Goal: Find specific page/section: Find specific page/section

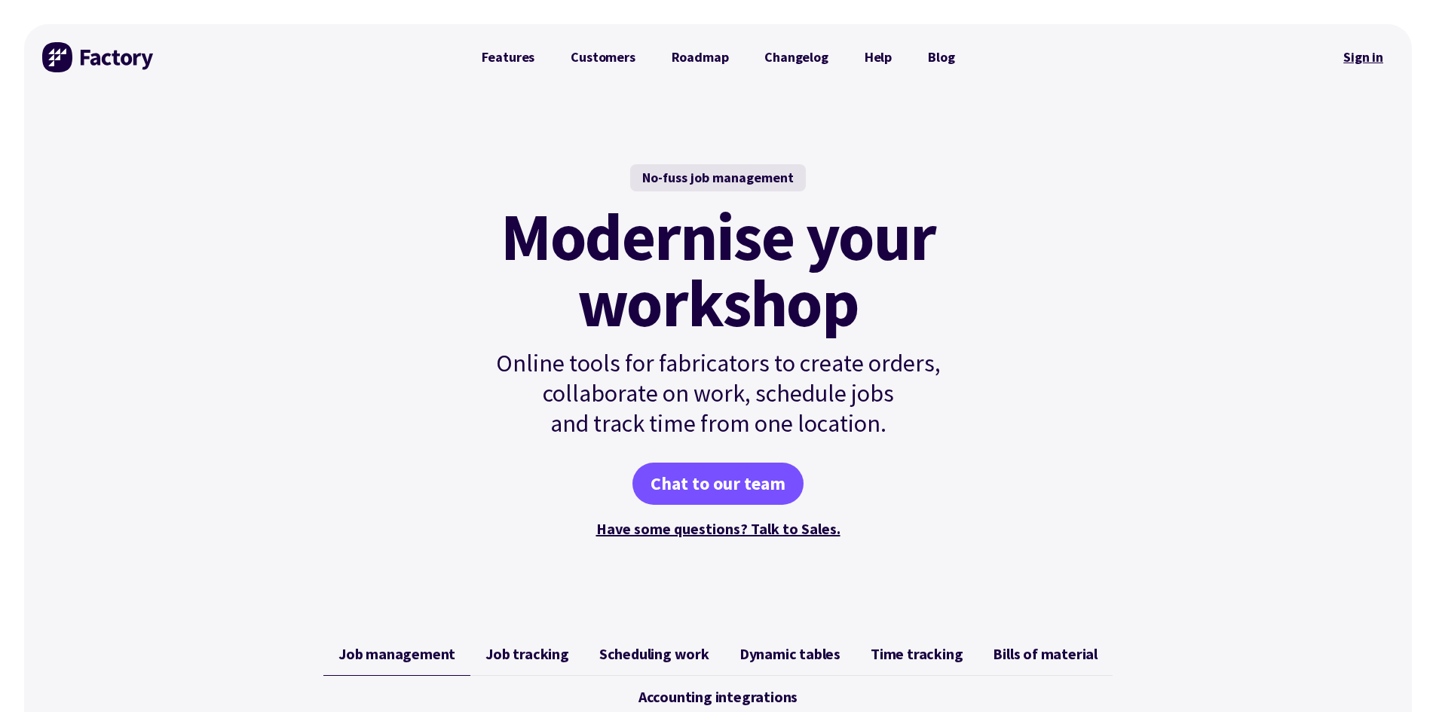
click at [1353, 64] on link "Sign in" at bounding box center [1362, 57] width 61 height 35
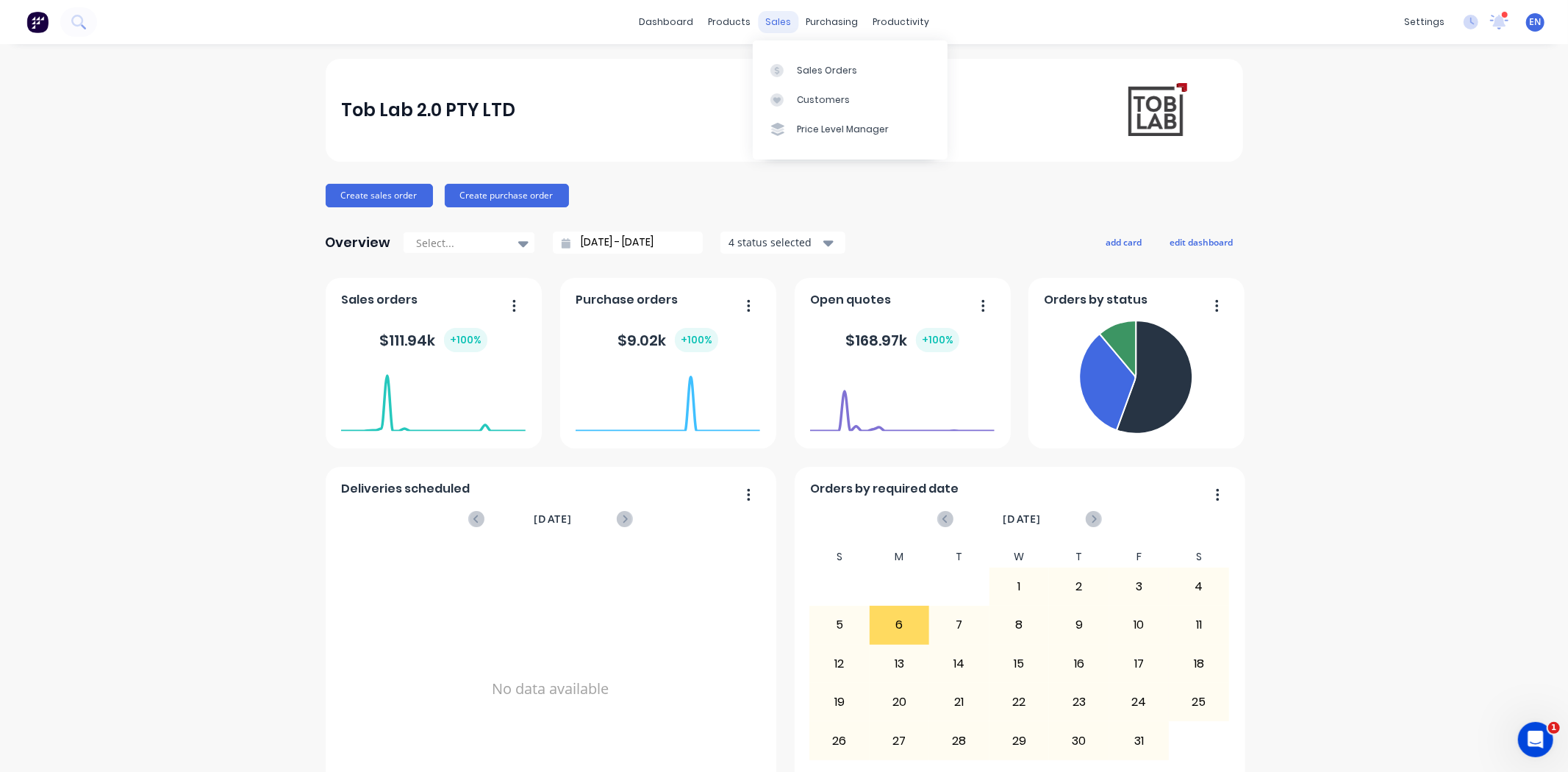
click at [775, 20] on div "sales" at bounding box center [778, 21] width 40 height 22
click at [782, 67] on icon at bounding box center [778, 71] width 14 height 14
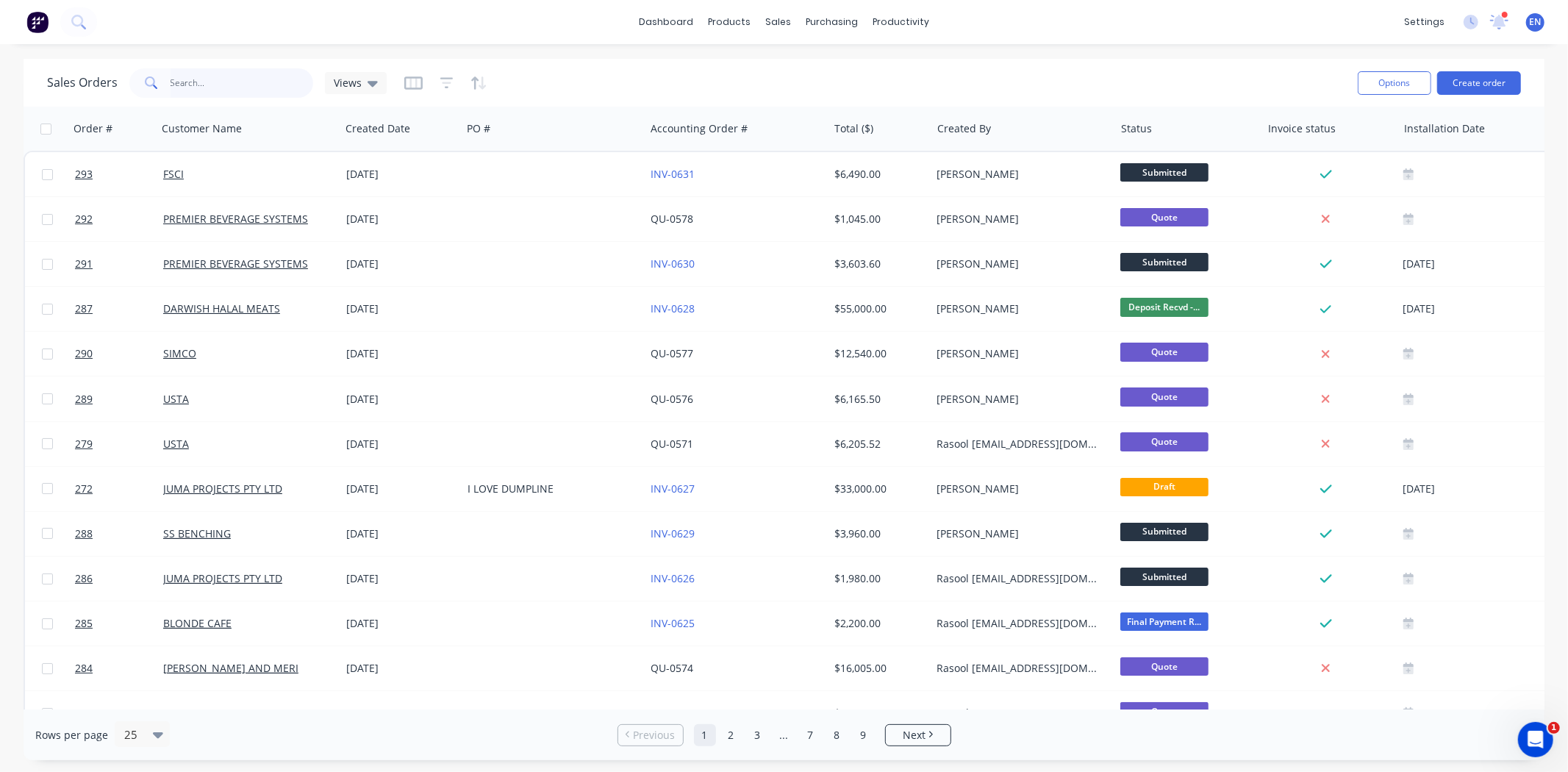
click at [186, 90] on input "text" at bounding box center [242, 83] width 143 height 29
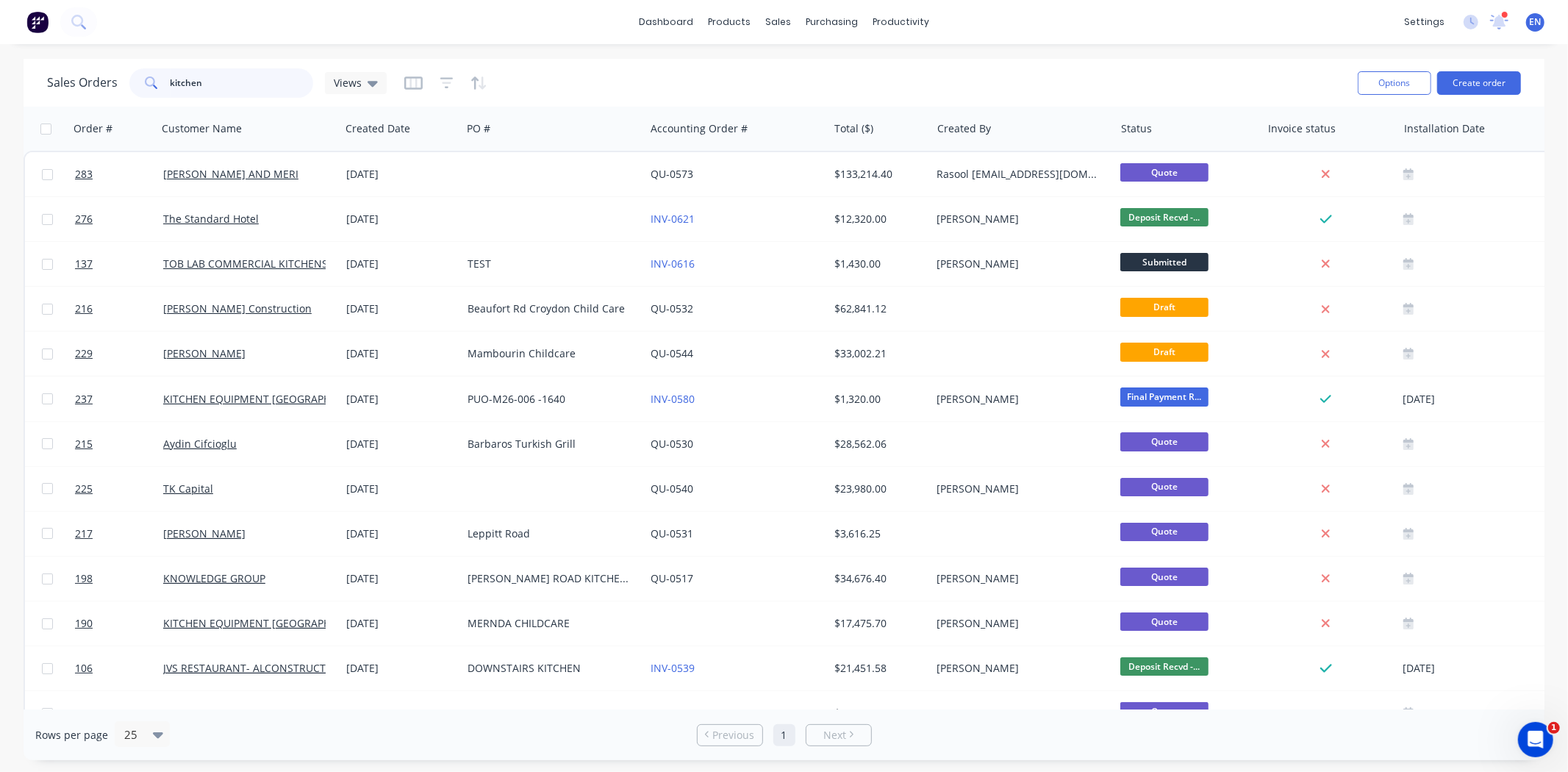
click at [270, 74] on input "kitchen" at bounding box center [242, 83] width 143 height 29
type input "kitchen equipment [GEOGRAPHIC_DATA]"
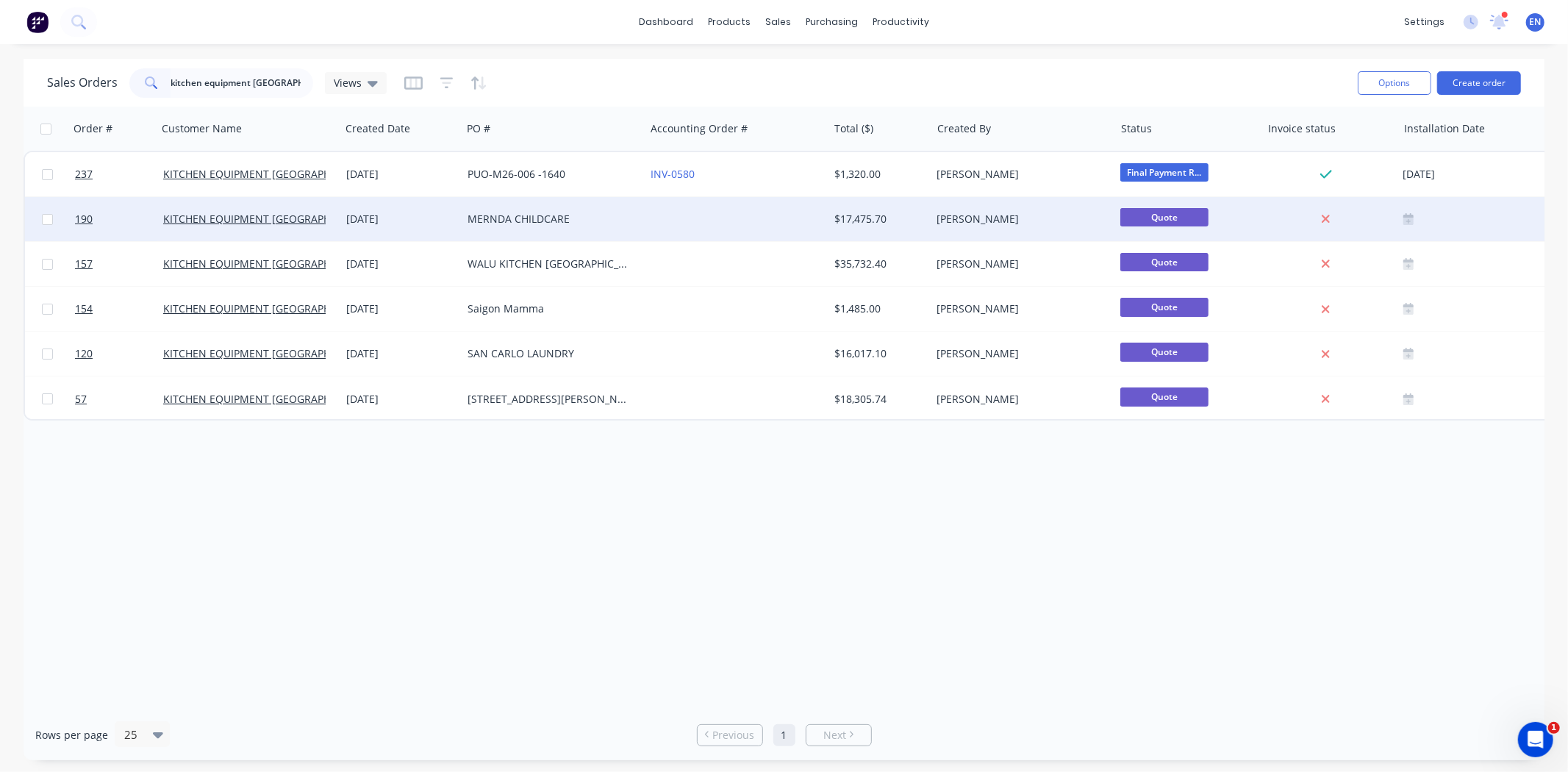
click at [467, 228] on div "MERNDA CHILDCARE" at bounding box center [553, 219] width 183 height 44
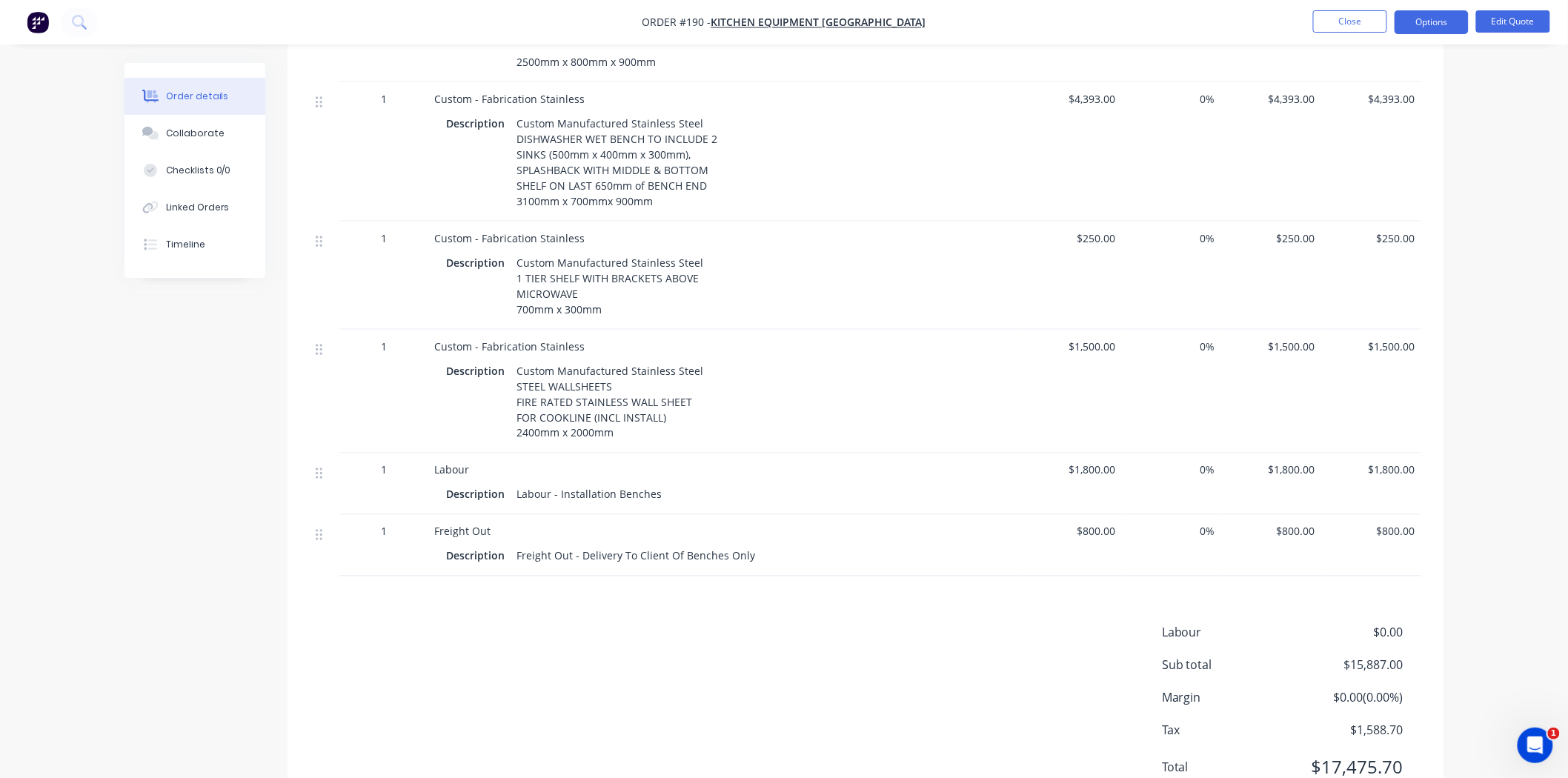
scroll to position [805, 0]
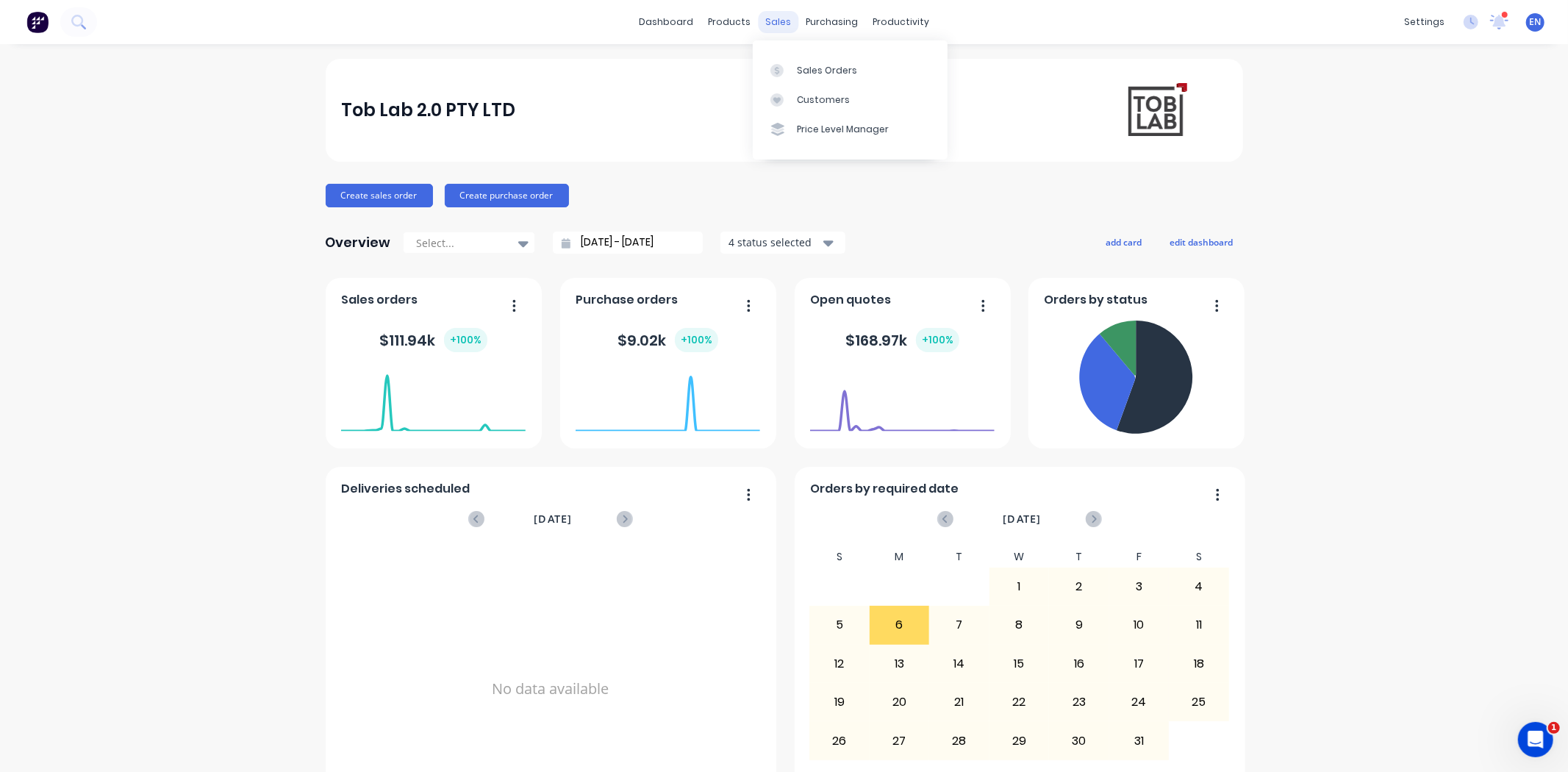
click at [762, 23] on div "sales" at bounding box center [778, 21] width 40 height 22
click at [772, 64] on icon at bounding box center [778, 71] width 14 height 14
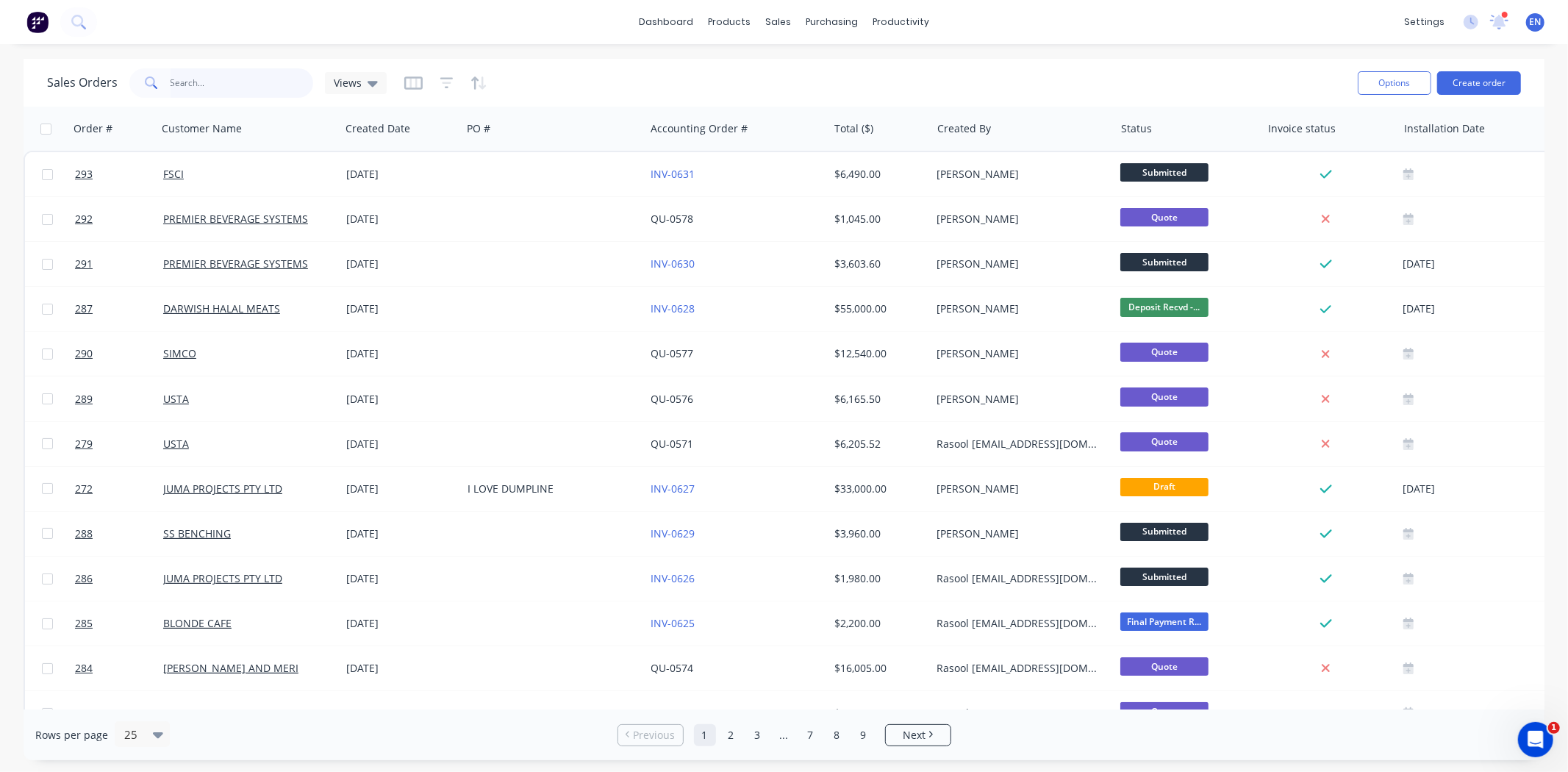
click at [192, 85] on input "text" at bounding box center [242, 83] width 143 height 29
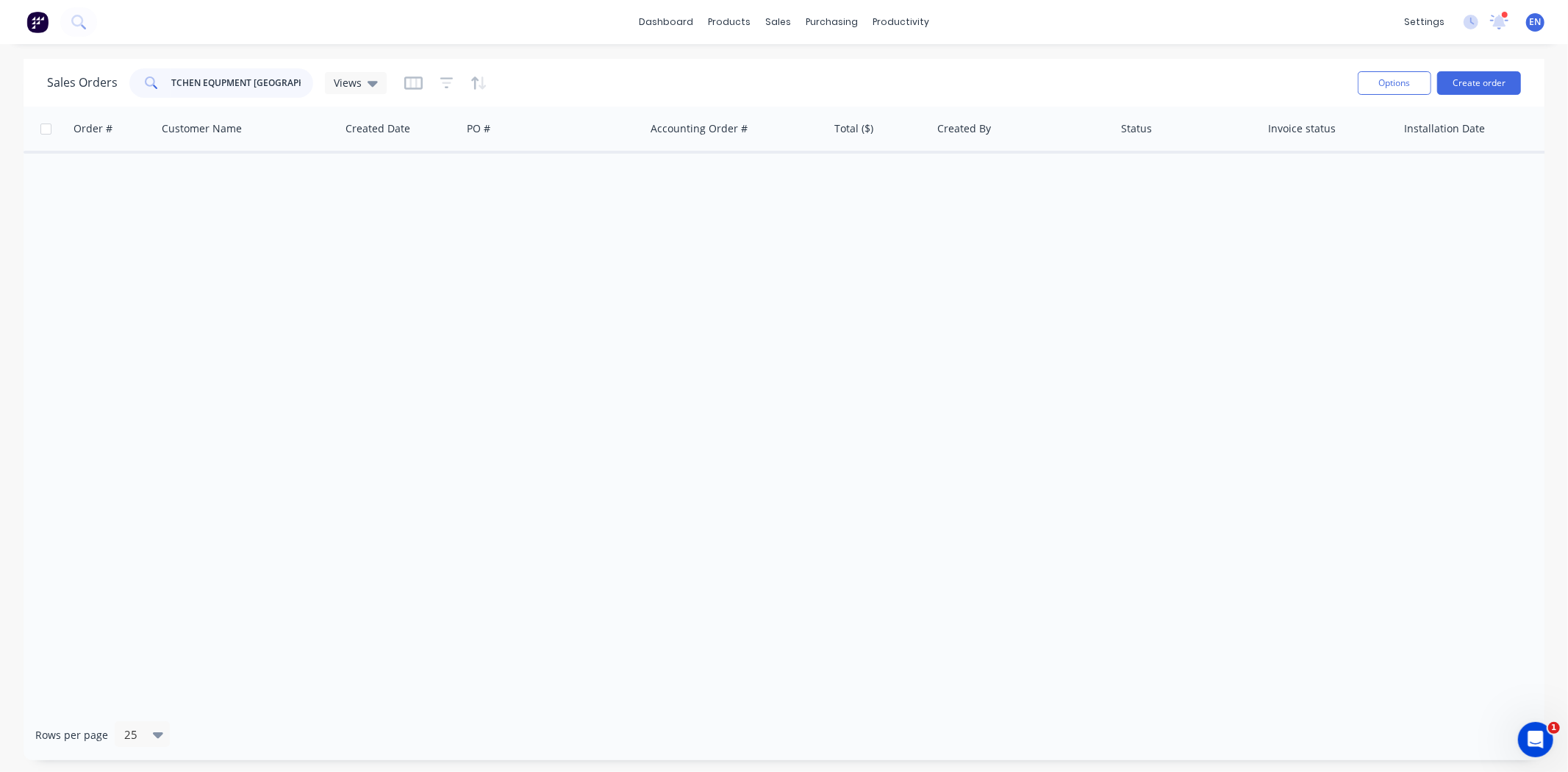
click at [268, 85] on input "KITCHEN EQUPMENT AUSTRALIA" at bounding box center [242, 83] width 143 height 29
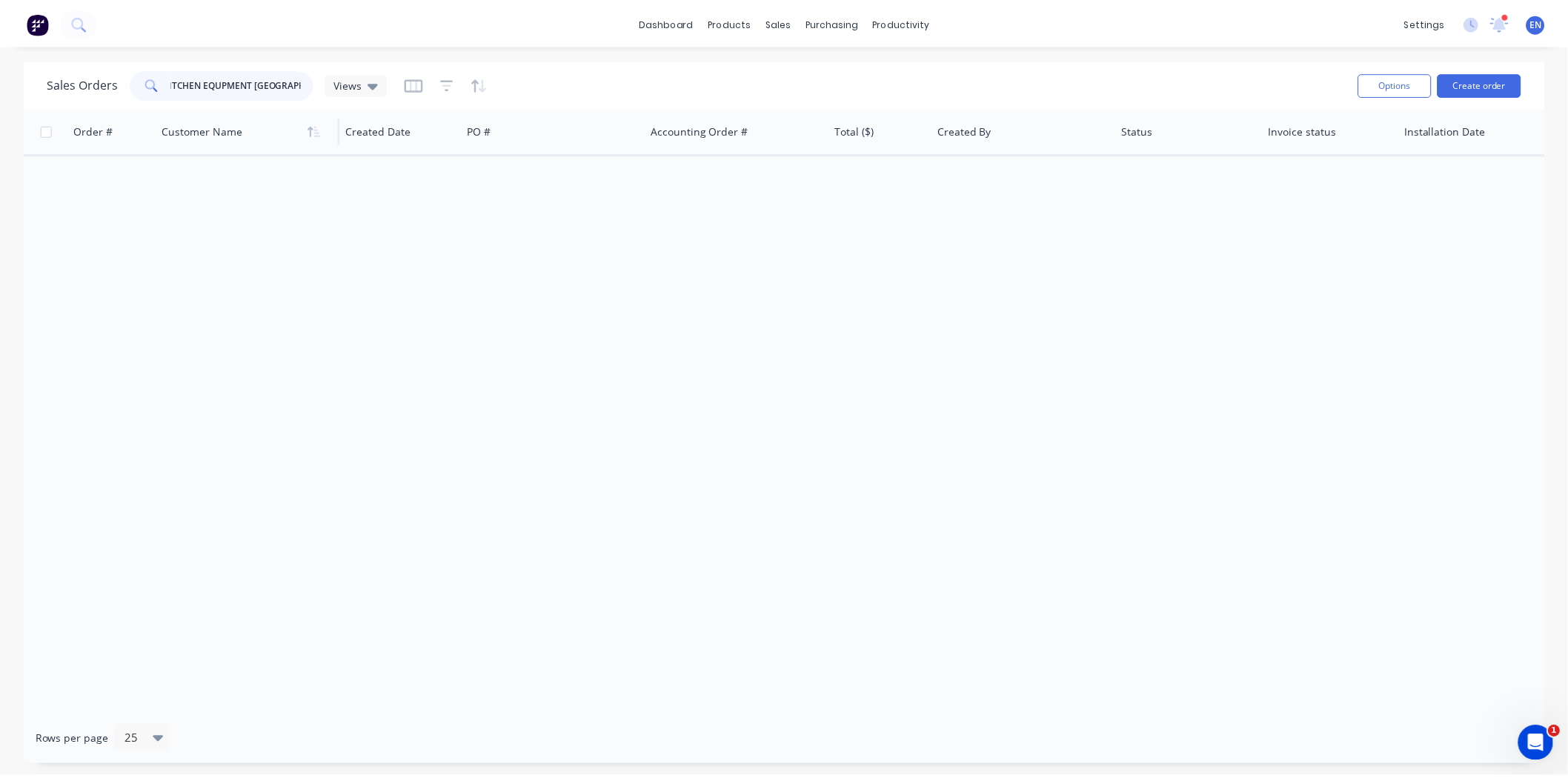
scroll to position [0, 0]
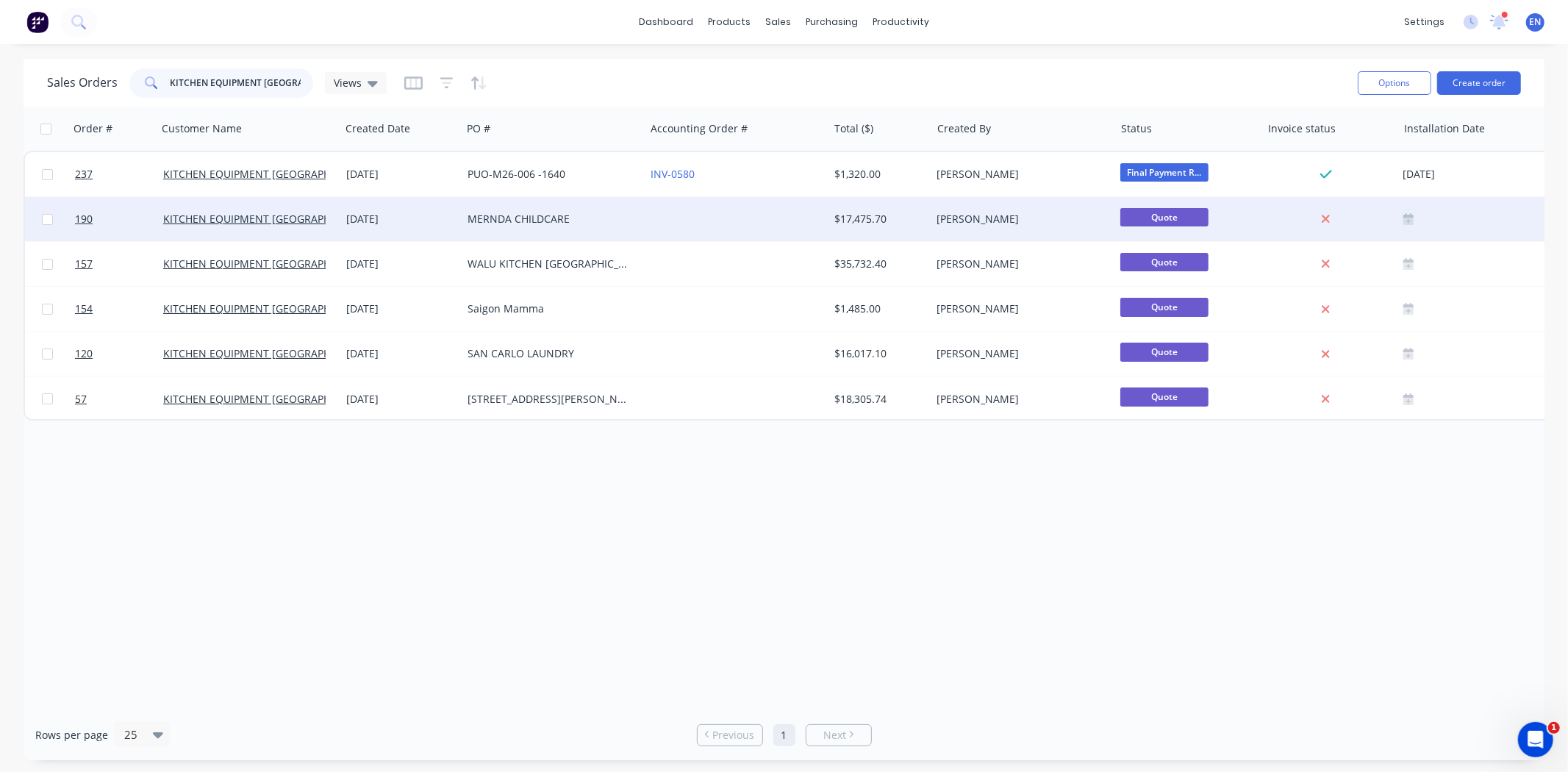
type input "KITCHEN EQUIPMENT [GEOGRAPHIC_DATA]"
click at [547, 229] on div "MERNDA CHILDCARE" at bounding box center [553, 219] width 183 height 44
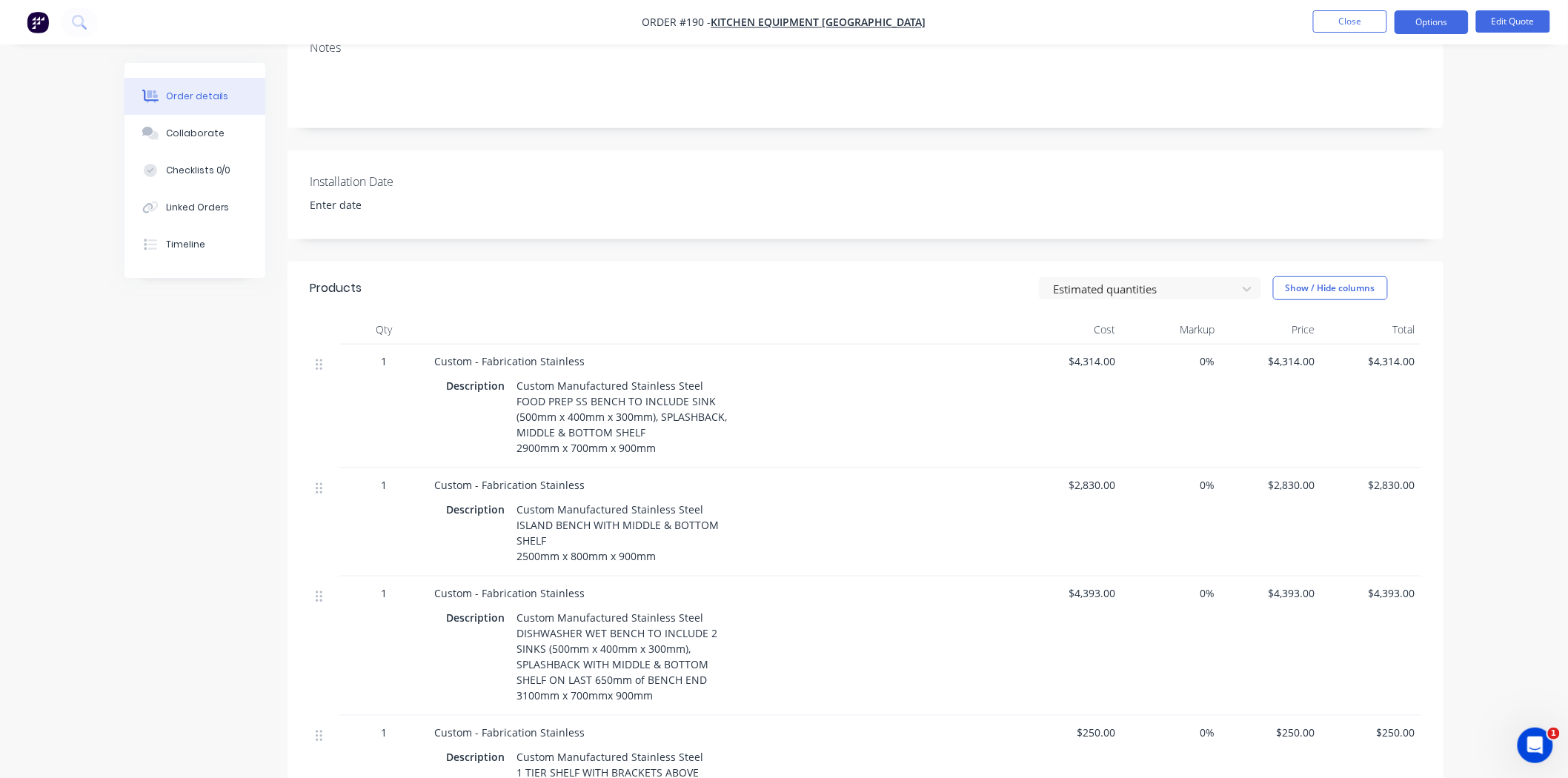
scroll to position [411, 0]
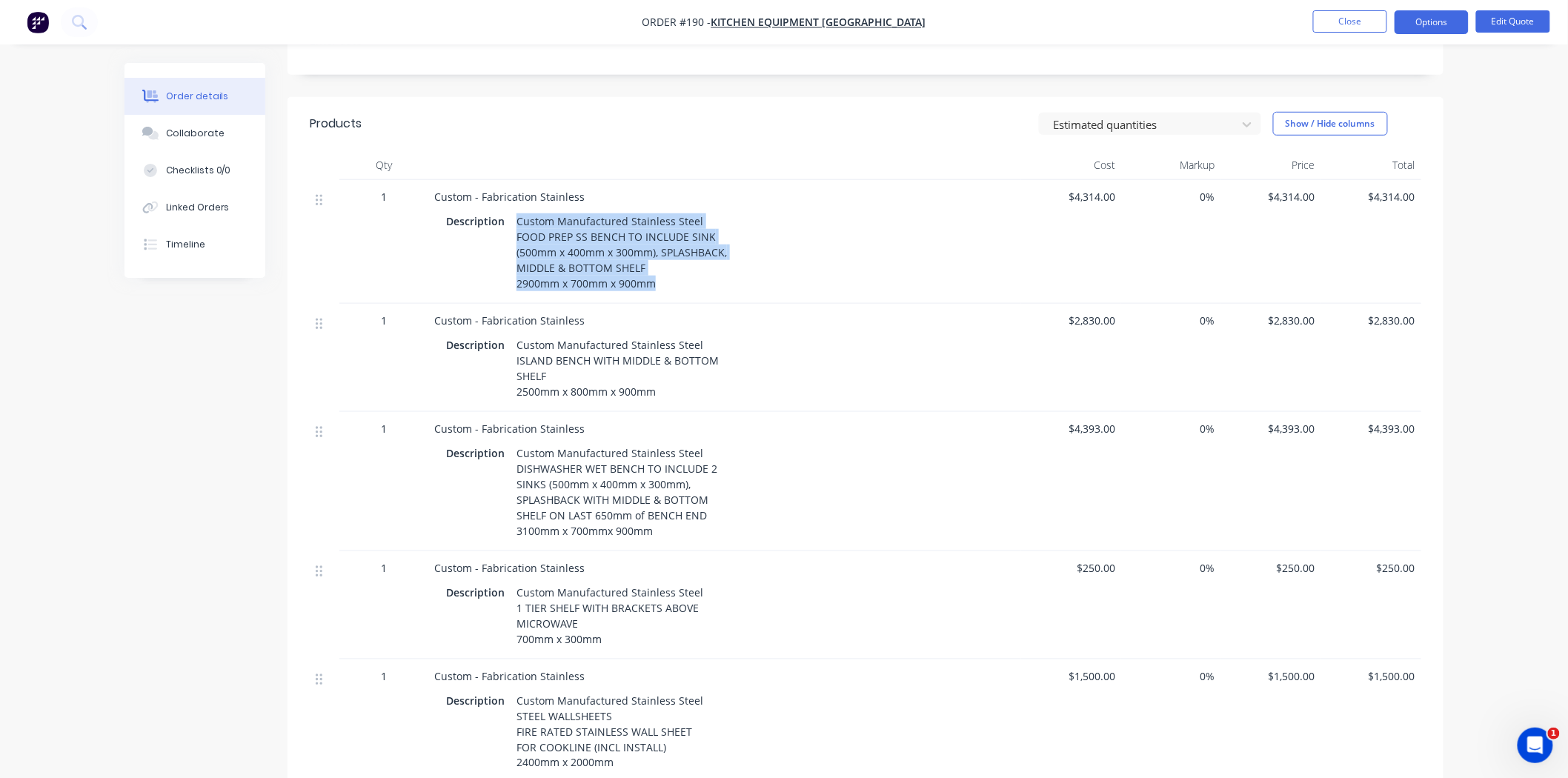
drag, startPoint x: 650, startPoint y: 284, endPoint x: 514, endPoint y: 215, distance: 152.5
click at [514, 215] on div "Custom Manufactured Stainless Steel FOOD PREP SS BENCH TO INCLUDE SINK (500mm x…" at bounding box center [621, 252] width 222 height 84
copy div "Custom Manufactured Stainless Steel FOOD PREP SS BENCH TO INCLUDE SINK (500mm x…"
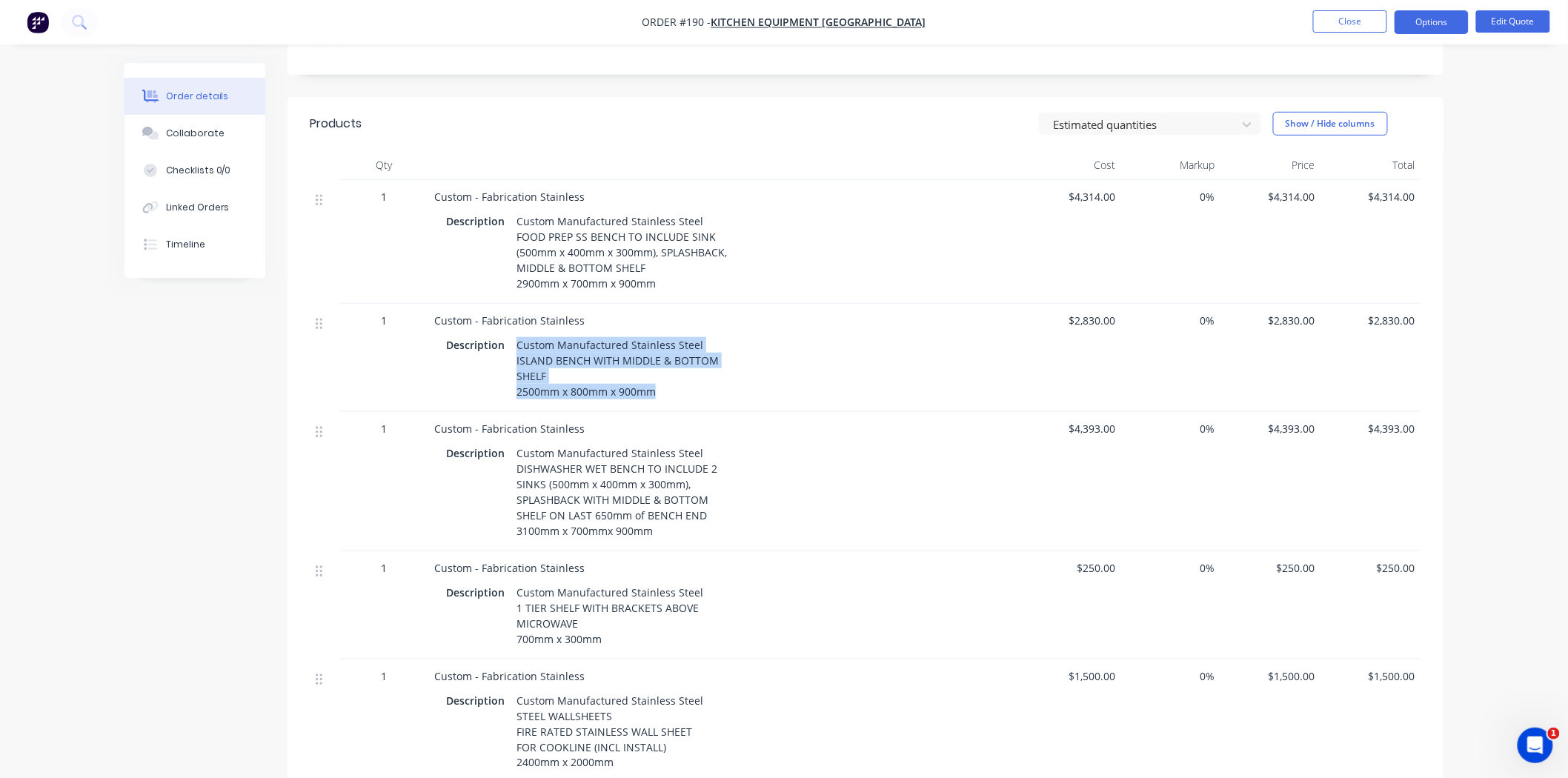
drag, startPoint x: 662, startPoint y: 390, endPoint x: 513, endPoint y: 344, distance: 155.9
click at [513, 344] on div "Custom Manufactured Stainless Steel ISLAND BENCH WITH MIDDLE & BOTTOM SHELF 250…" at bounding box center [617, 368] width 214 height 68
copy div "Custom Manufactured Stainless Steel ISLAND BENCH WITH MIDDLE & BOTTOM SHELF 250…"
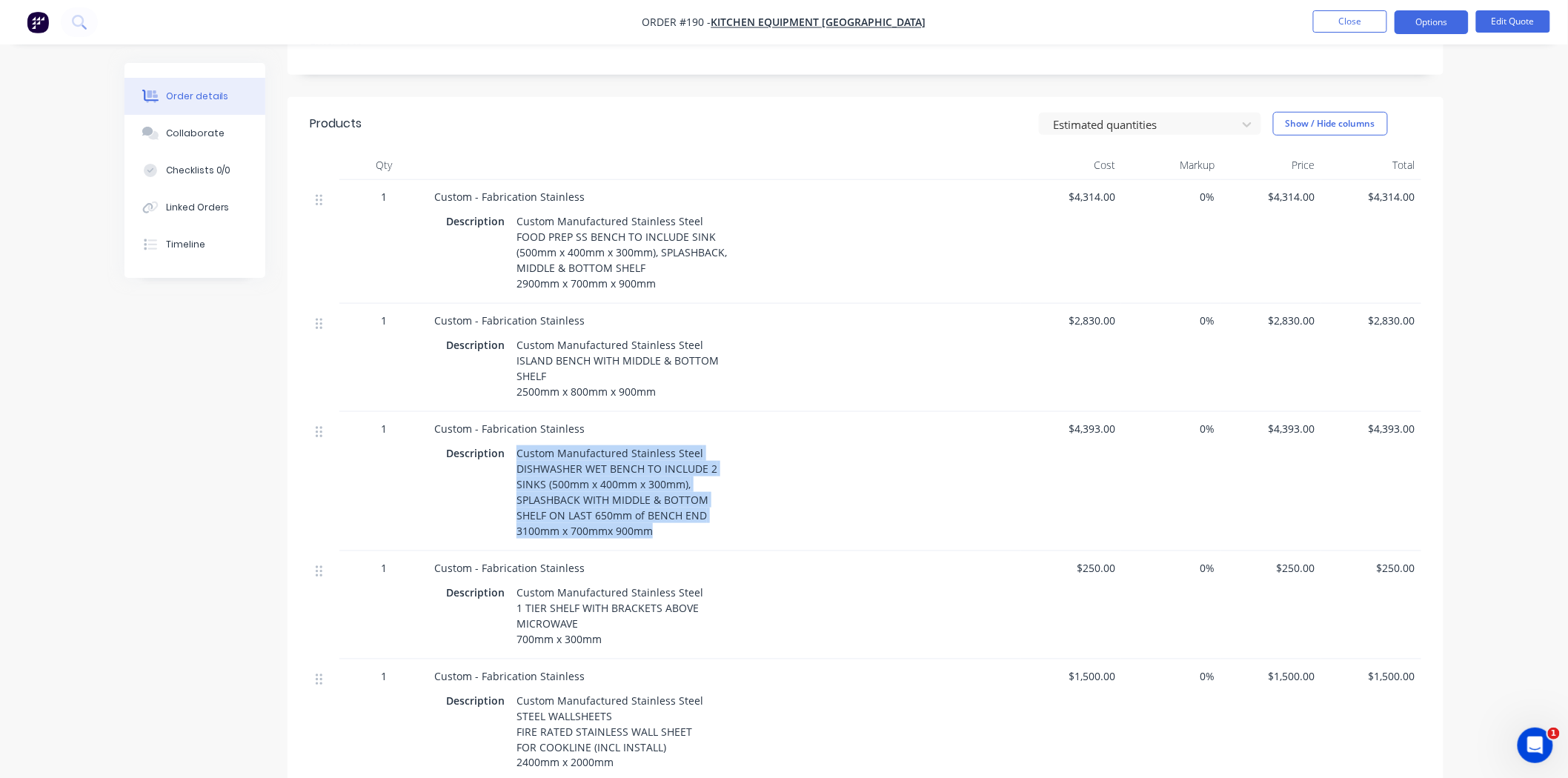
drag, startPoint x: 638, startPoint y: 534, endPoint x: 516, endPoint y: 454, distance: 145.9
click at [516, 454] on div "Custom Manufactured Stainless Steel DISHWASHER WET BENCH TO INCLUDE 2 SINKS (50…" at bounding box center [616, 492] width 212 height 99
copy div "Custom Manufactured Stainless Steel DISHWASHER WET BENCH TO INCLUDE 2 SINKS (50…"
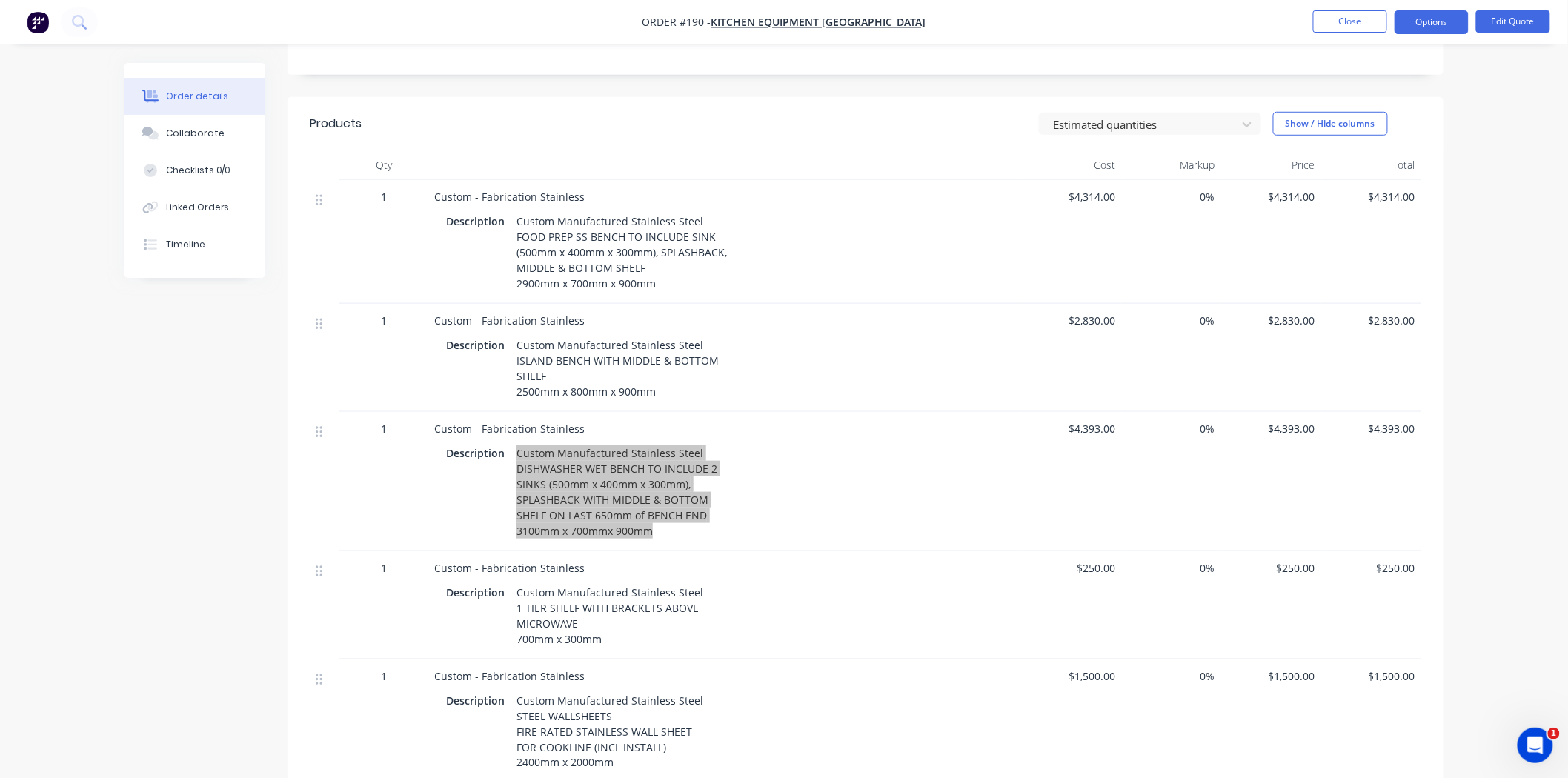
scroll to position [658, 0]
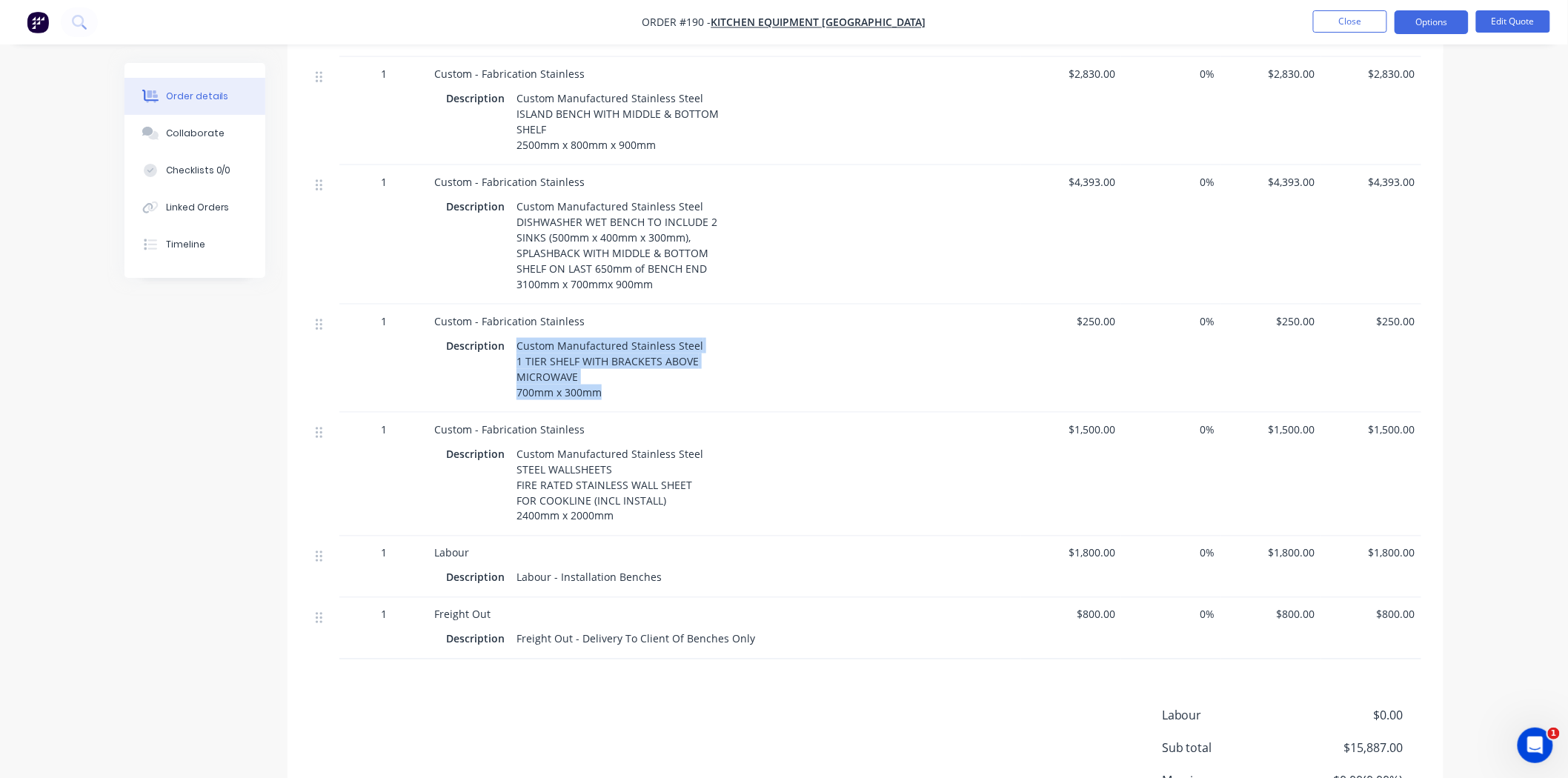
drag, startPoint x: 608, startPoint y: 389, endPoint x: 514, endPoint y: 344, distance: 104.2
click at [514, 344] on div "Custom Manufactured Stainless Steel 1 TIER SHELF WITH BRACKETS ABOVE MICROWAVE …" at bounding box center [610, 369] width 199 height 68
copy div "Custom Manufactured Stainless Steel 1 TIER SHELF WITH BRACKETS ABOVE MICROWAVE …"
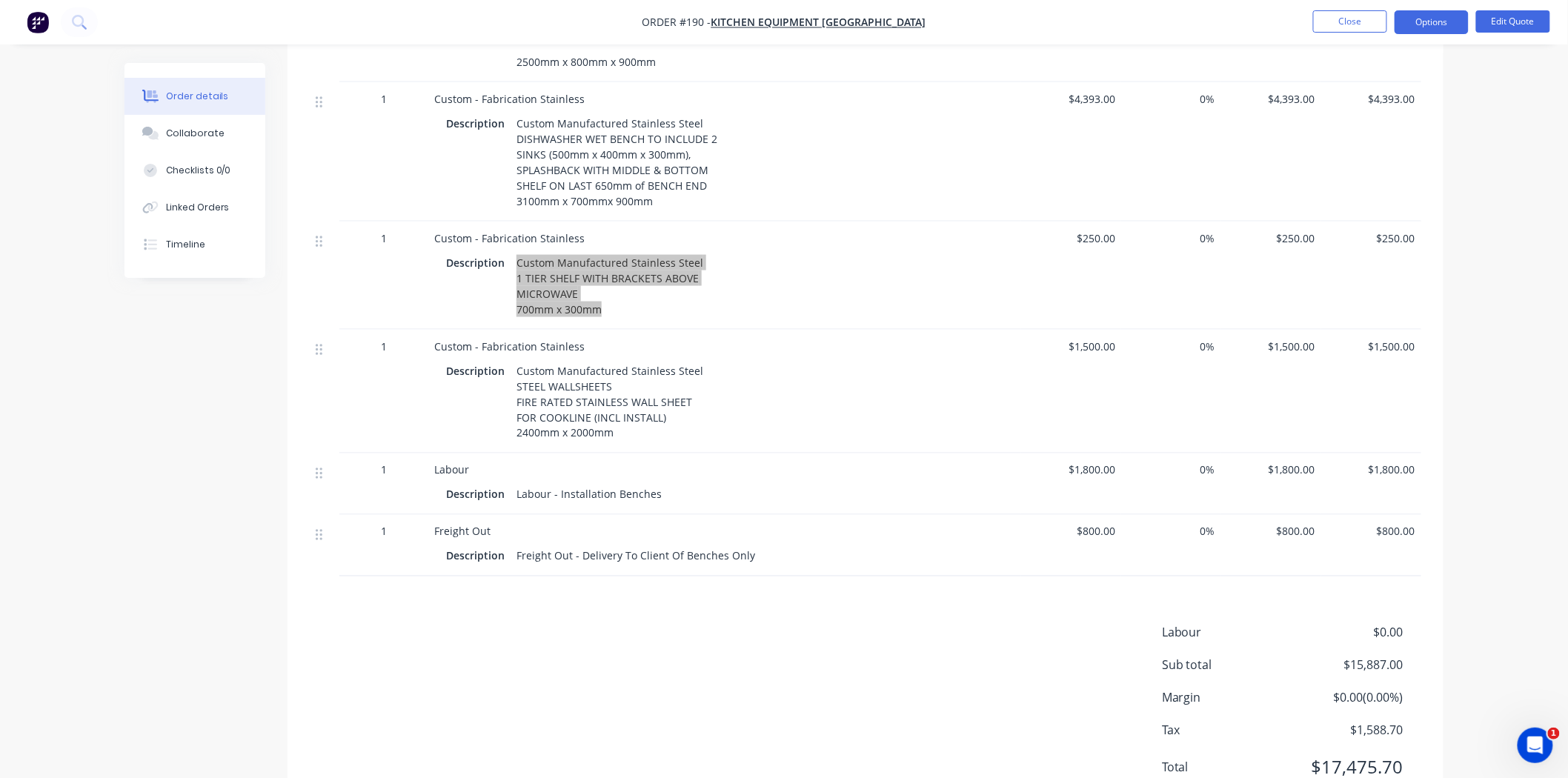
scroll to position [805, 0]
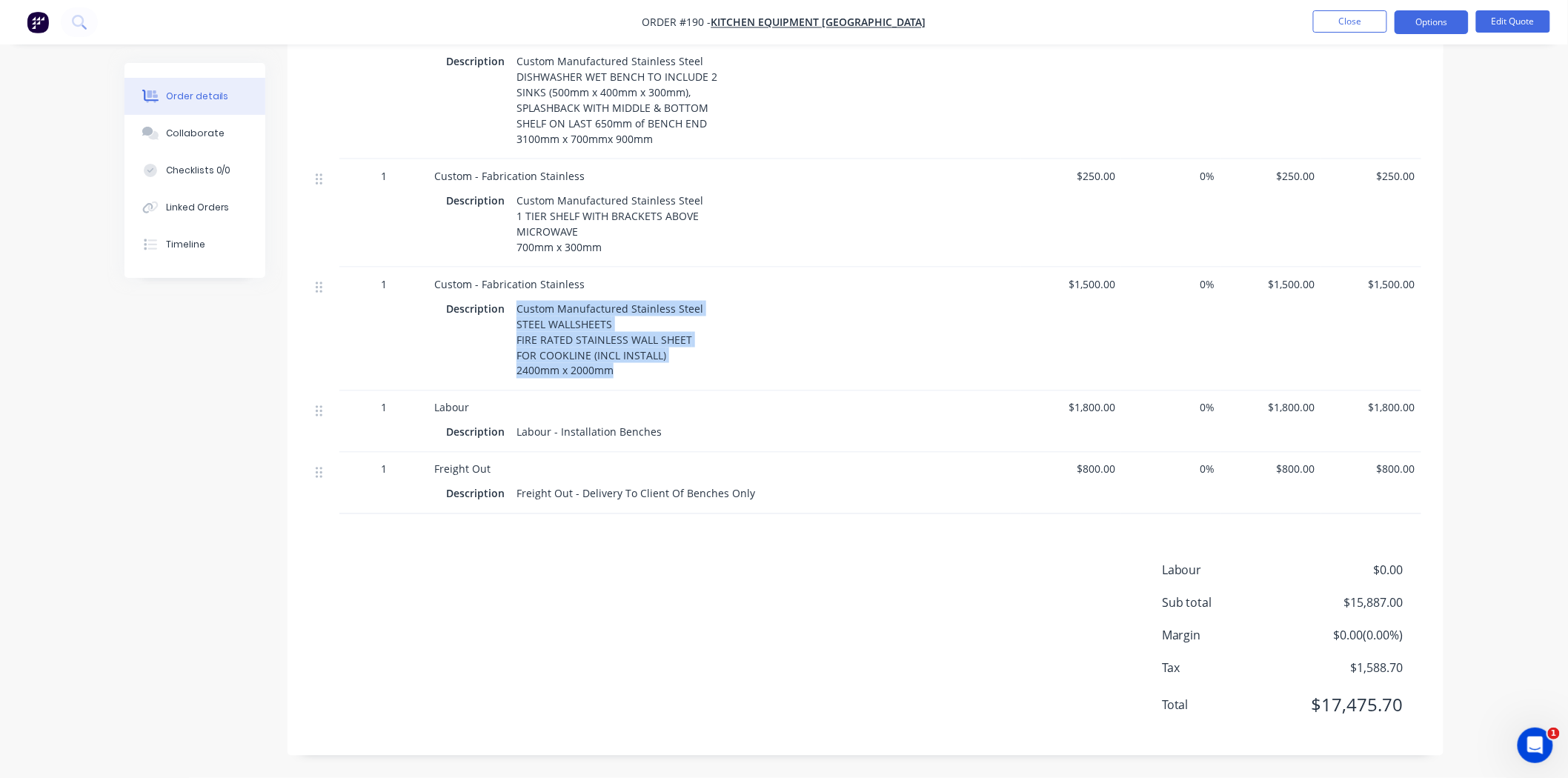
drag, startPoint x: 616, startPoint y: 368, endPoint x: 513, endPoint y: 307, distance: 119.7
click at [513, 307] on div "Custom Manufactured Stainless Steel STEEL WALLSHEETS FIRE RATED STAINLESS WALL …" at bounding box center [610, 339] width 199 height 84
copy div "Custom Manufactured Stainless Steel STEEL WALLSHEETS FIRE RATED STAINLESS WALL …"
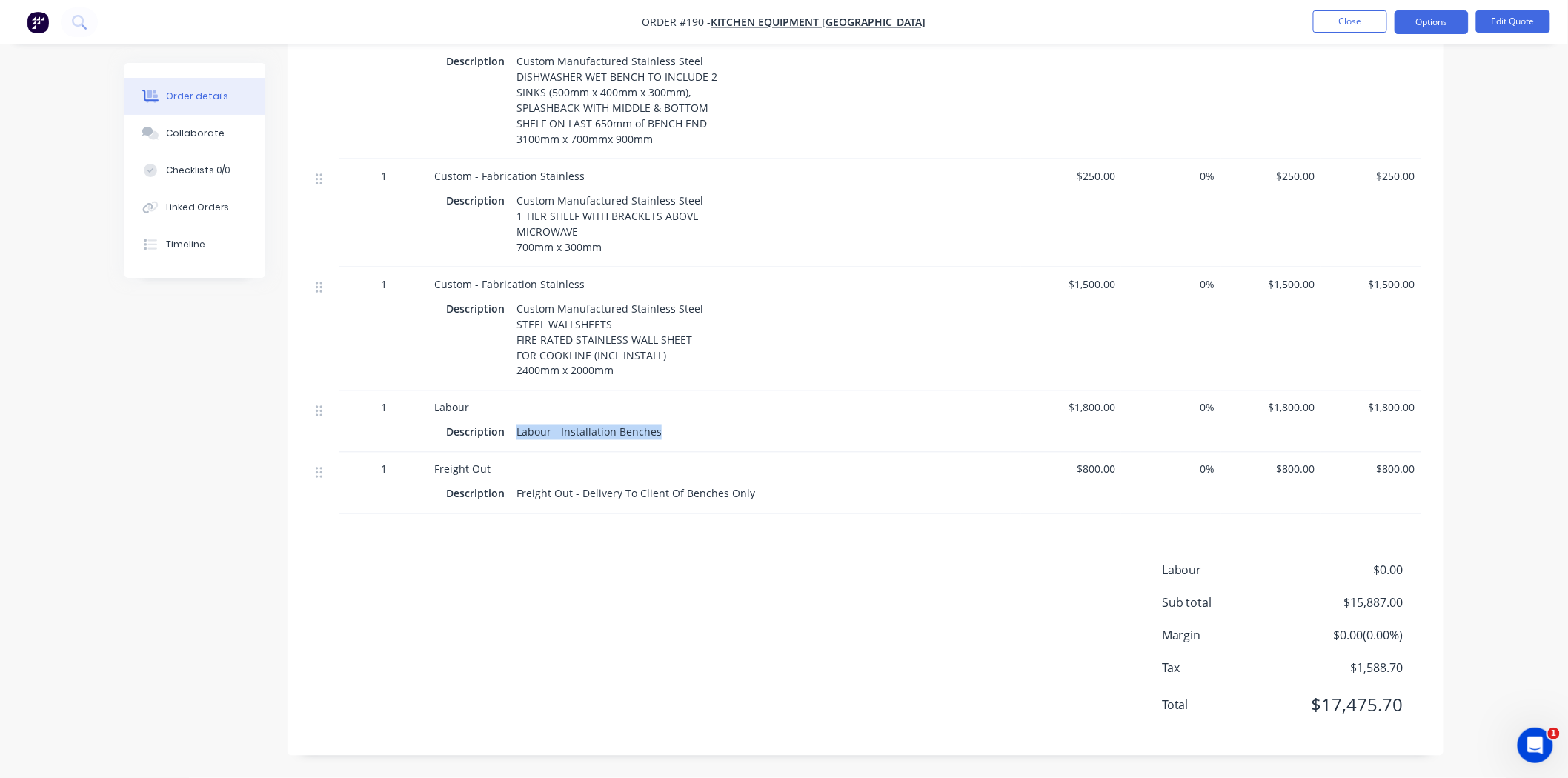
drag, startPoint x: 648, startPoint y: 438, endPoint x: 516, endPoint y: 433, distance: 132.1
click at [516, 433] on div "Labour - Installation Benches" at bounding box center [589, 433] width 157 height 22
copy div "Labour - Installation Benches"
click at [761, 500] on div "Description Freight Out - Delivery To Client Of Benches Only" at bounding box center [725, 494] width 557 height 22
click at [742, 492] on div "Freight Out - Delivery To Client Of Benches Only" at bounding box center [635, 494] width 251 height 22
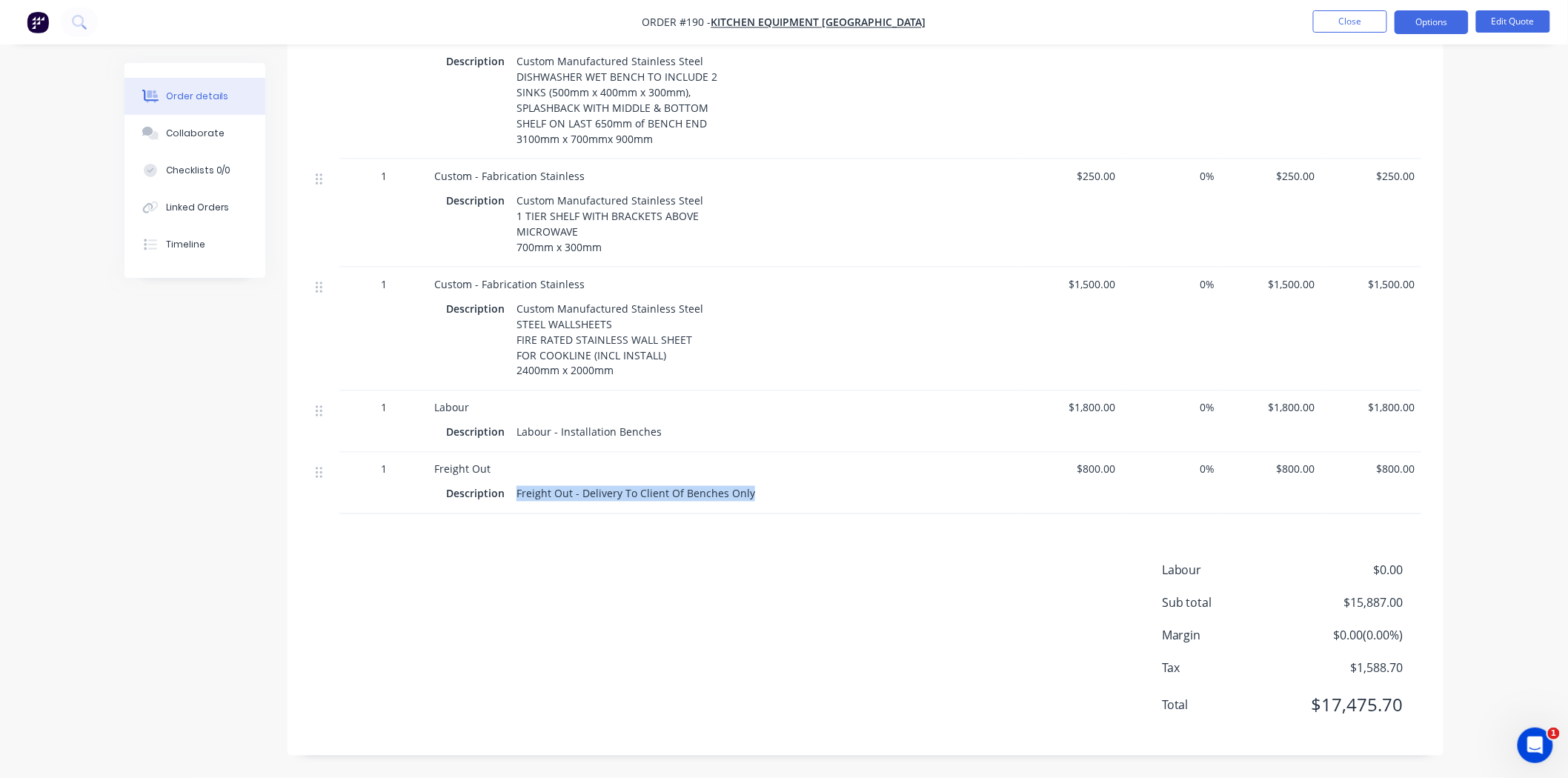
drag, startPoint x: 745, startPoint y: 493, endPoint x: 516, endPoint y: 486, distance: 229.1
click at [516, 486] on div "Freight Out - Delivery To Client Of Benches Only" at bounding box center [635, 494] width 251 height 22
copy div "Freight Out - Delivery To Client Of Benches Only"
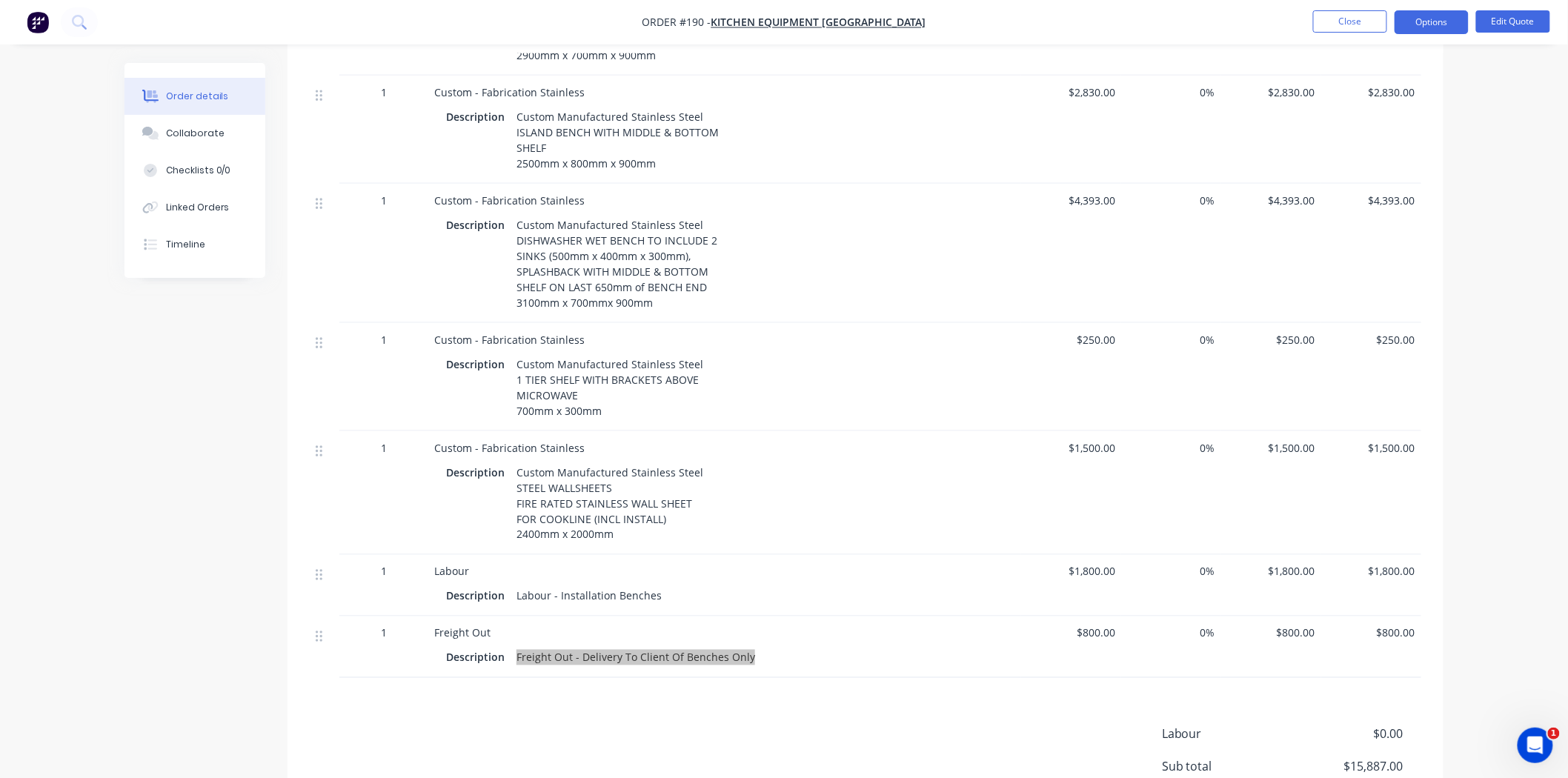
scroll to position [722, 0]
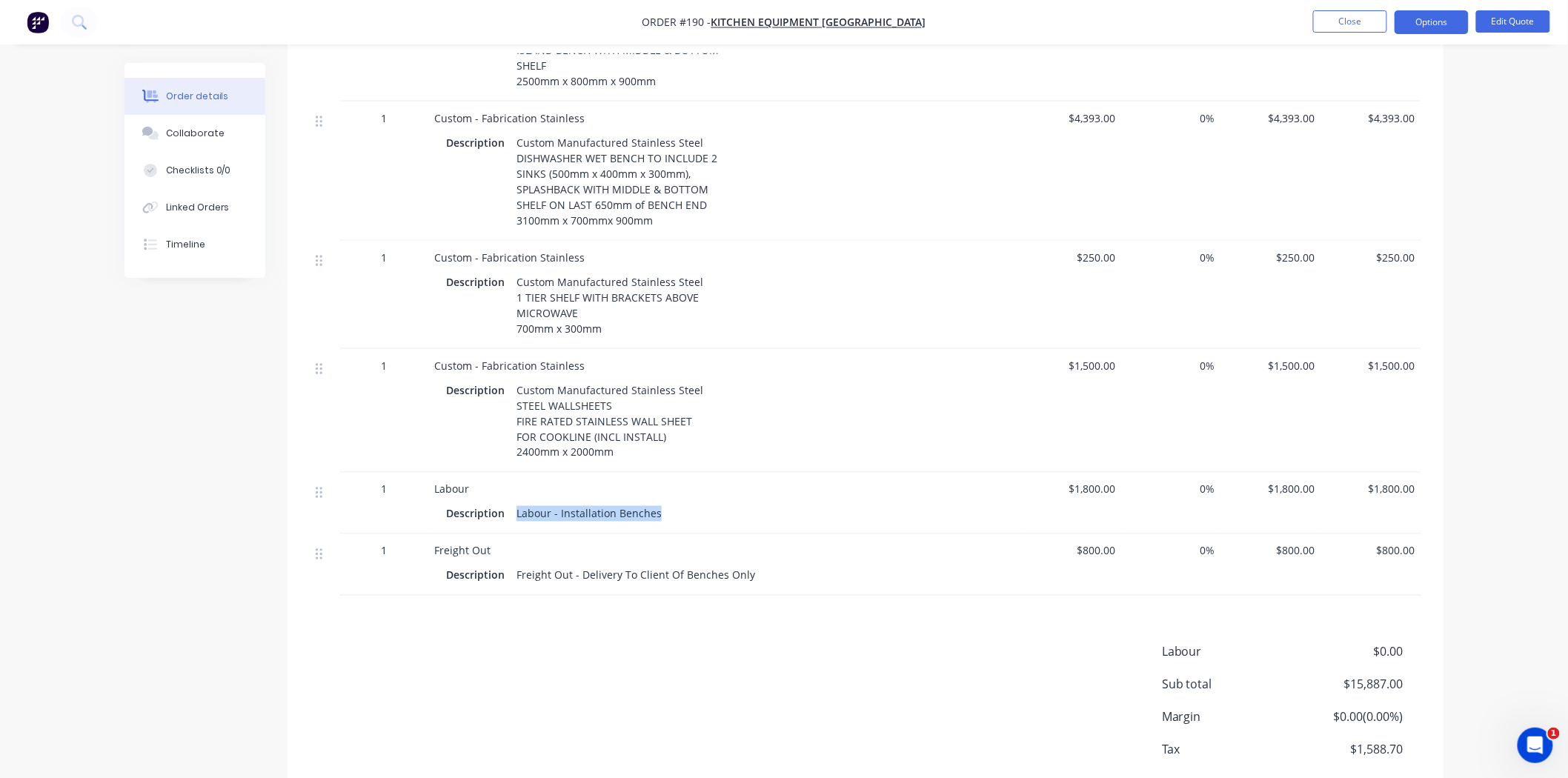
drag, startPoint x: 657, startPoint y: 514, endPoint x: 516, endPoint y: 509, distance: 141.1
click at [516, 509] on div "Labour - Installation Benches" at bounding box center [589, 514] width 157 height 22
copy div "Labour - Installation Benches"
